Goal: Task Accomplishment & Management: Complete application form

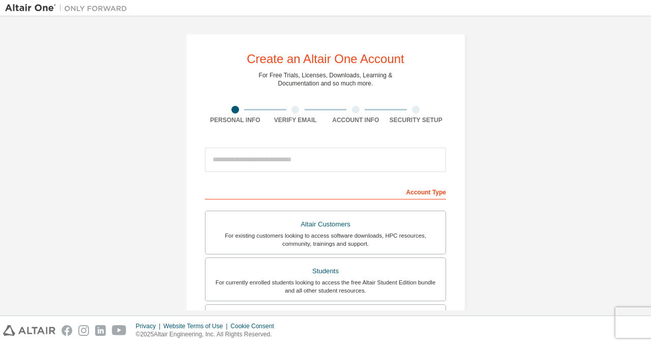
scroll to position [110, 0]
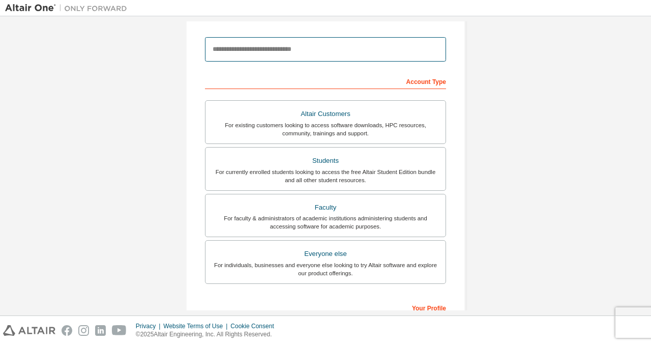
click at [279, 42] on input "email" at bounding box center [325, 49] width 241 height 24
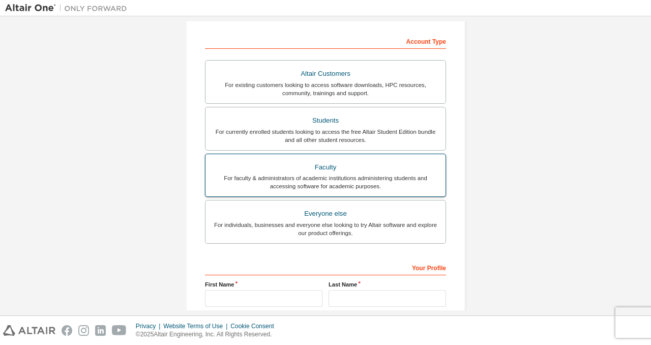
scroll to position [152, 0]
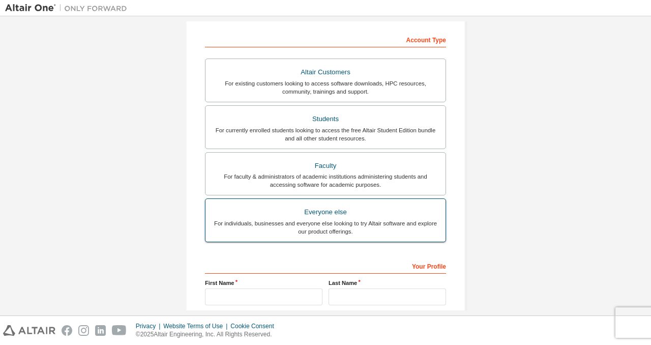
type input "**********"
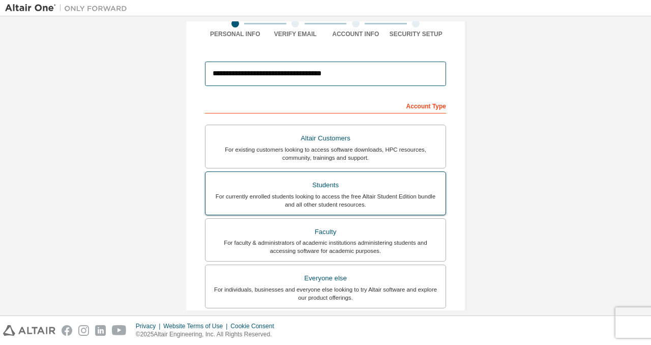
scroll to position [86, 0]
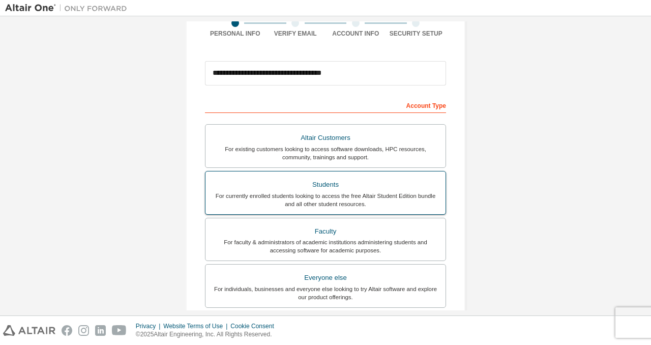
click at [344, 185] on div "Students" at bounding box center [326, 185] width 228 height 14
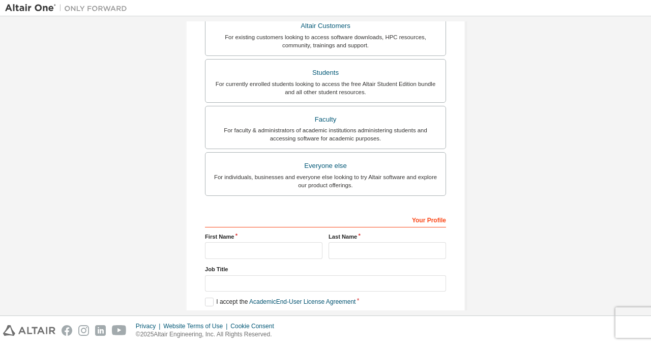
scroll to position [247, 0]
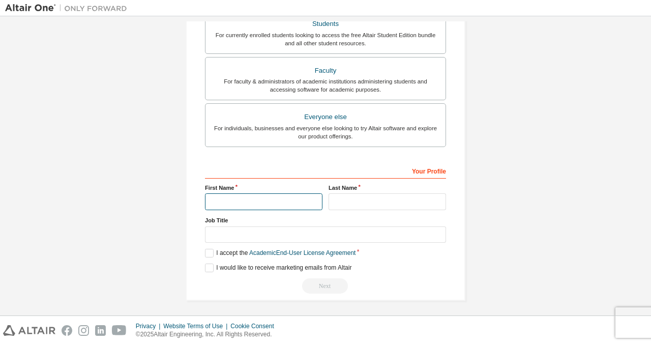
click at [293, 201] on input "text" at bounding box center [263, 201] width 117 height 17
type input "******"
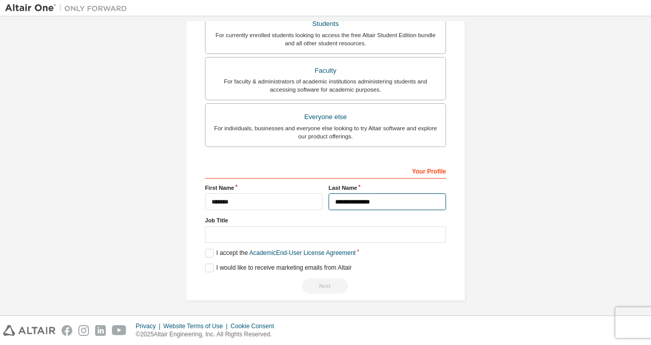
type input "**********"
click at [327, 222] on div "Job Title" at bounding box center [325, 229] width 241 height 26
click at [208, 250] on label "I accept the Academic End-User License Agreement" at bounding box center [280, 253] width 151 height 9
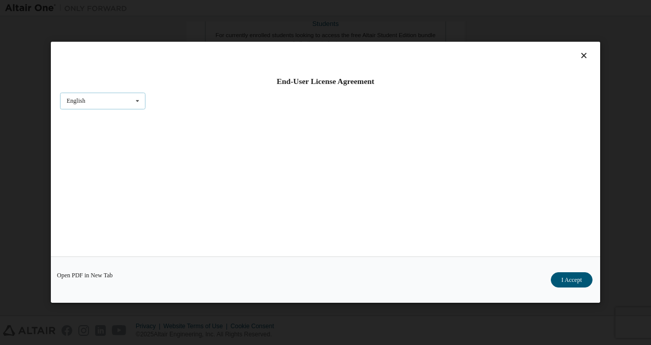
click at [105, 98] on div "English English" at bounding box center [102, 101] width 85 height 17
click at [112, 116] on div "English" at bounding box center [103, 117] width 84 height 16
click at [568, 282] on button "I Accept" at bounding box center [572, 280] width 42 height 15
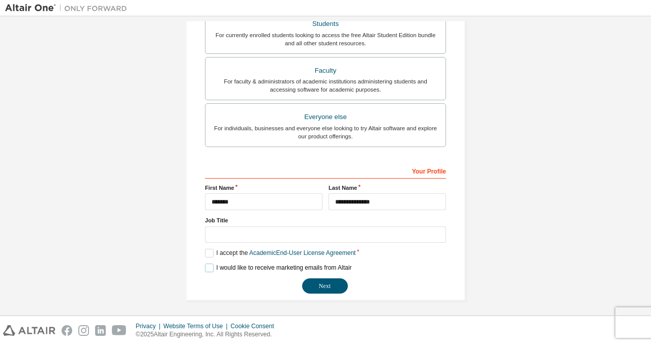
click at [205, 265] on label "I would like to receive marketing emails from Altair" at bounding box center [278, 267] width 146 height 9
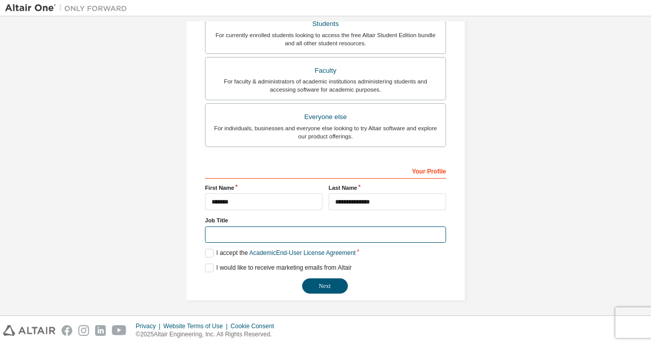
click at [226, 228] on input "text" at bounding box center [325, 234] width 241 height 17
type input "*"
type input "*******"
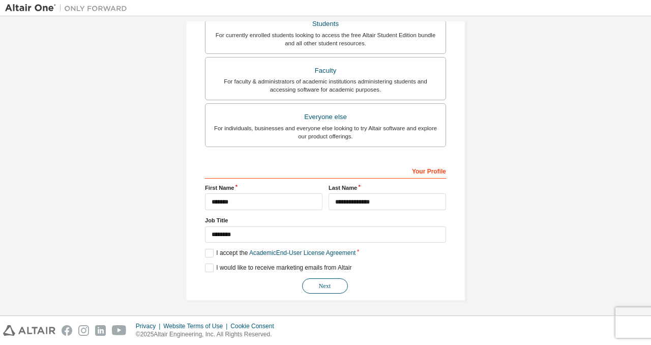
click at [325, 278] on button "Next" at bounding box center [325, 285] width 46 height 15
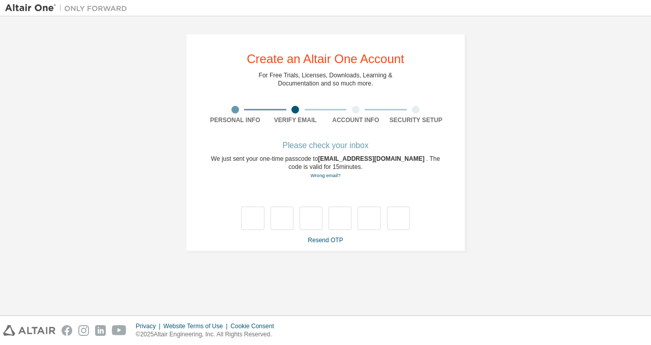
scroll to position [0, 0]
type input "*"
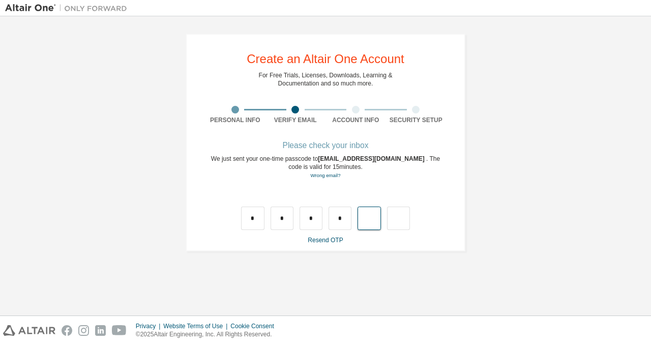
type input "*"
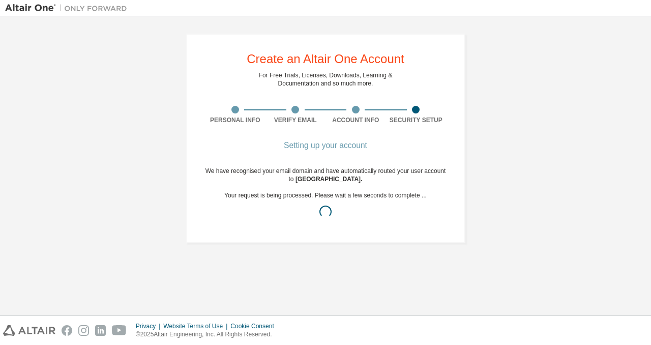
click at [358, 252] on div "Create an Altair One Account For Free Trials, Licenses, Downloads, Learning & D…" at bounding box center [325, 138] width 304 height 234
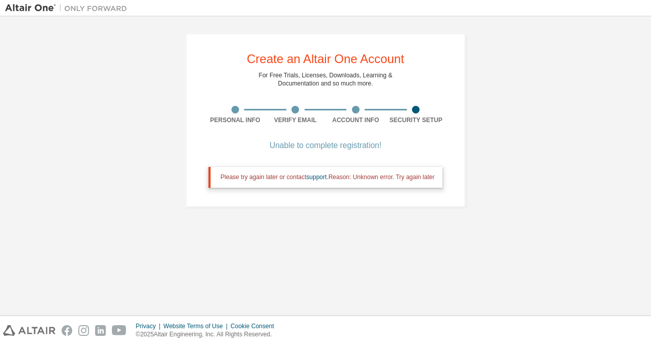
click at [406, 180] on div "Please try again later or contact support . Reason: Unknown error. Try again la…" at bounding box center [328, 177] width 214 height 8
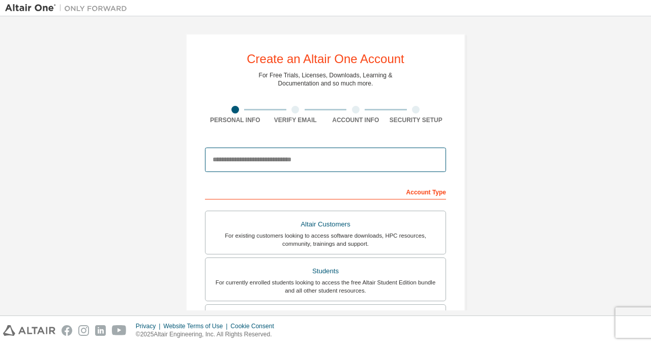
click at [317, 167] on input "email" at bounding box center [325, 160] width 241 height 24
type input "**********"
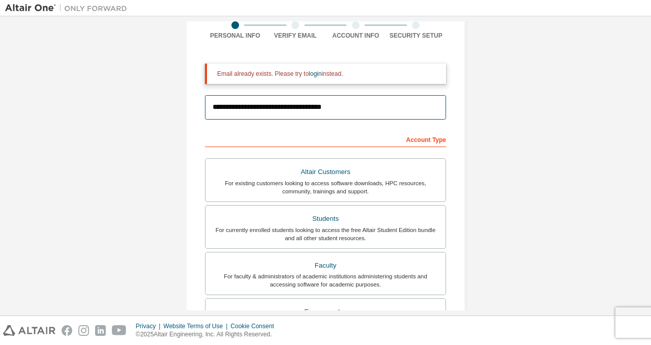
scroll to position [279, 0]
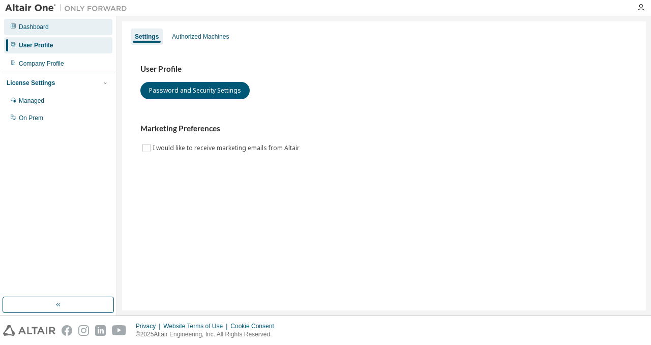
click at [70, 32] on div "Dashboard" at bounding box center [58, 27] width 108 height 16
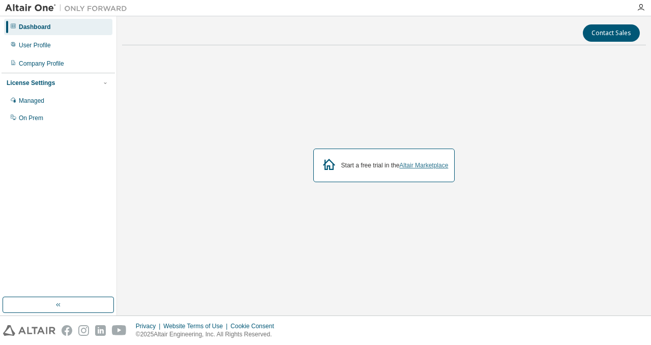
click at [415, 165] on link "Altair Marketplace" at bounding box center [423, 165] width 49 height 7
